Goal: Navigation & Orientation: Find specific page/section

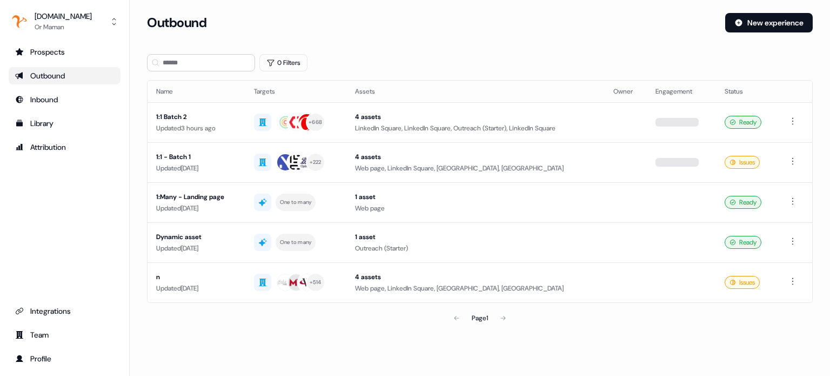
click at [352, 43] on div "Outbound New experience" at bounding box center [480, 29] width 666 height 32
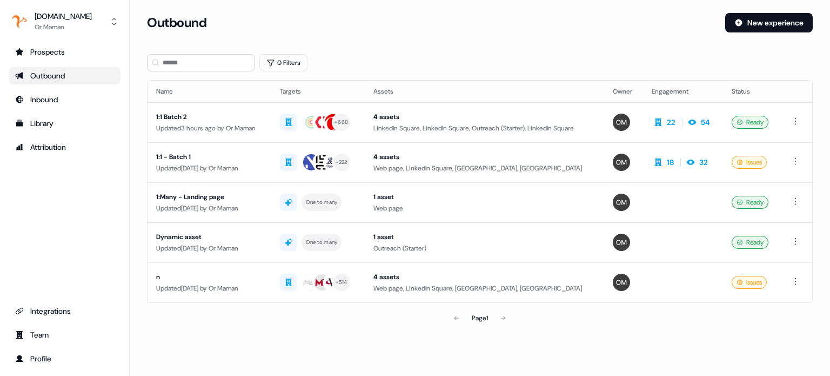
click at [353, 43] on div "Outbound New experience" at bounding box center [480, 29] width 666 height 32
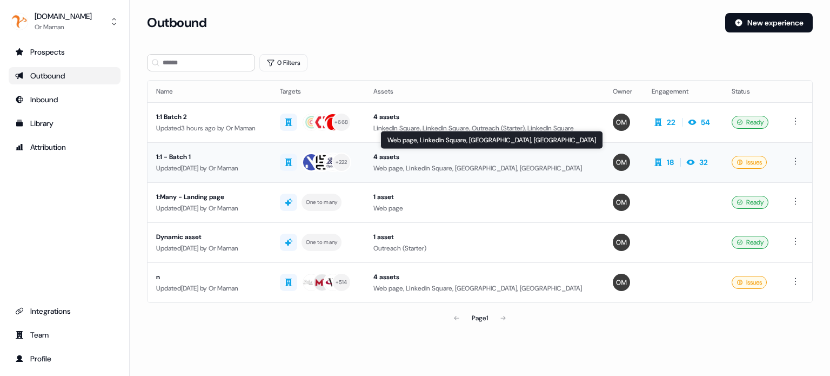
click at [402, 163] on div "Web page, LinkedIn Square, [GEOGRAPHIC_DATA], [GEOGRAPHIC_DATA]" at bounding box center [484, 168] width 222 height 11
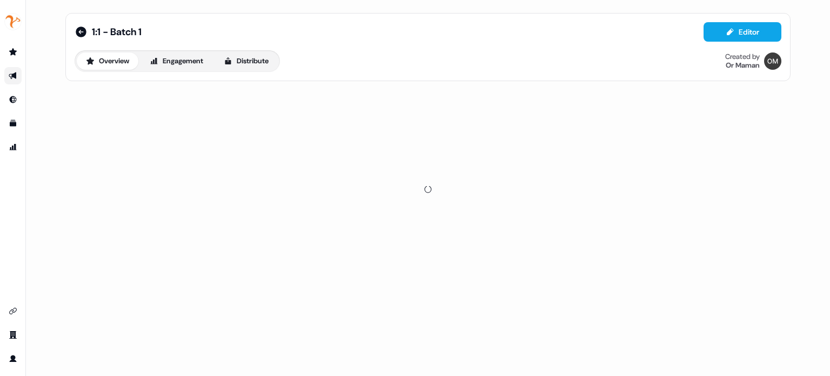
click at [476, 59] on div "Overview Engagement Distribute Created by Or Maman" at bounding box center [428, 61] width 707 height 22
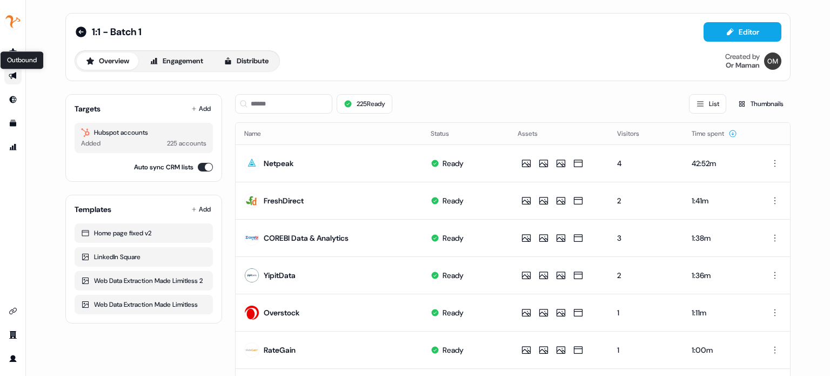
click at [10, 77] on icon "Go to outbound experience" at bounding box center [13, 75] width 8 height 7
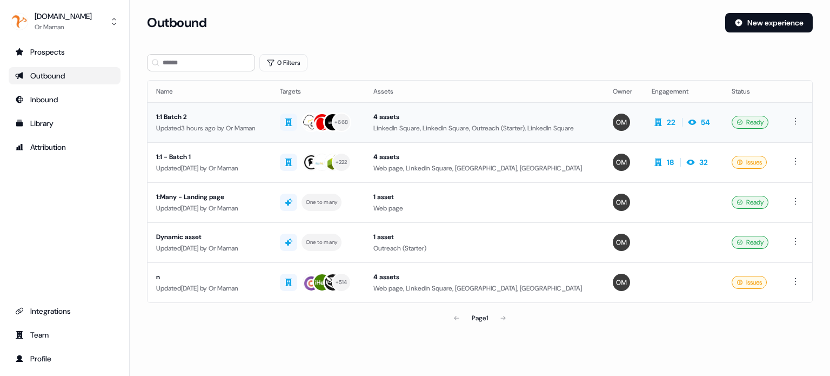
click at [404, 116] on div "4 assets" at bounding box center [484, 116] width 222 height 11
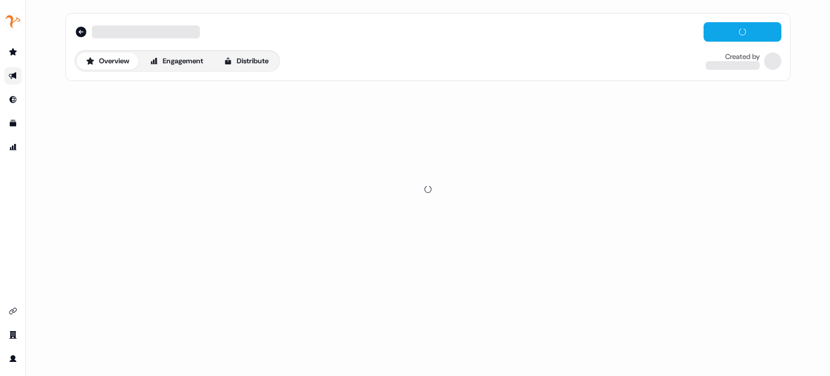
click at [441, 62] on div "Overview Engagement Distribute Created by" at bounding box center [428, 61] width 707 height 22
click at [455, 59] on div "Overview Engagement Distribute Created by" at bounding box center [428, 61] width 707 height 22
